Goal: Information Seeking & Learning: Learn about a topic

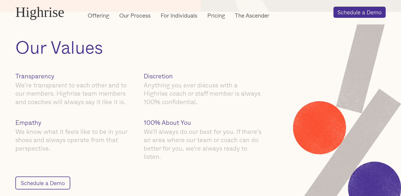
scroll to position [681, 0]
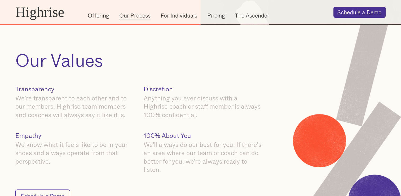
click at [145, 14] on link "Our Process" at bounding box center [134, 15] width 31 height 8
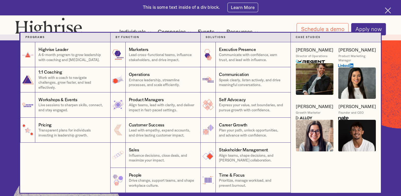
click at [146, 32] on div "Individuals" at bounding box center [135, 32] width 33 height 6
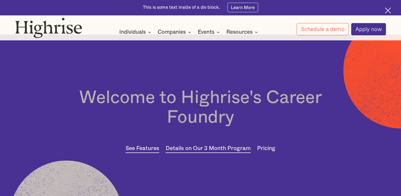
click at [266, 152] on link "Pricing" at bounding box center [266, 148] width 18 height 8
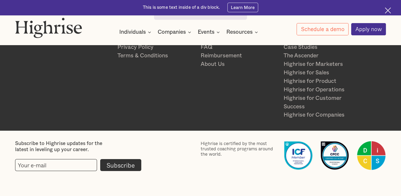
scroll to position [1266, 0]
